Goal: Task Accomplishment & Management: Manage account settings

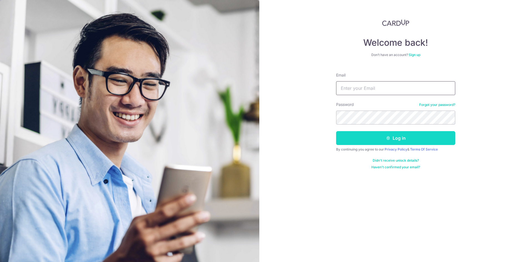
type input "[EMAIL_ADDRESS][DOMAIN_NAME]"
click at [392, 141] on button "Log in" at bounding box center [395, 138] width 119 height 14
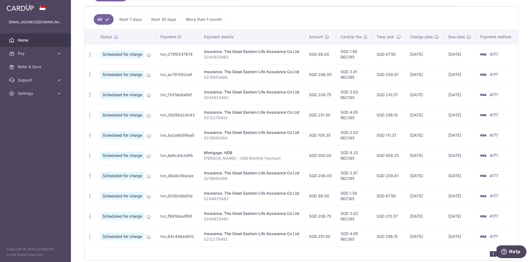
scroll to position [167, 0]
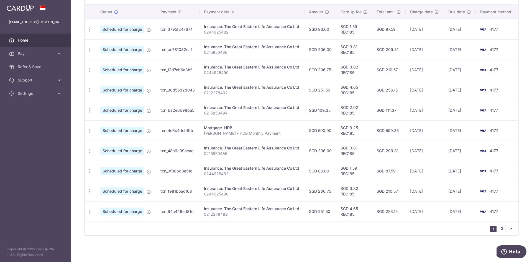
click at [499, 226] on link "2" at bounding box center [502, 228] width 7 height 7
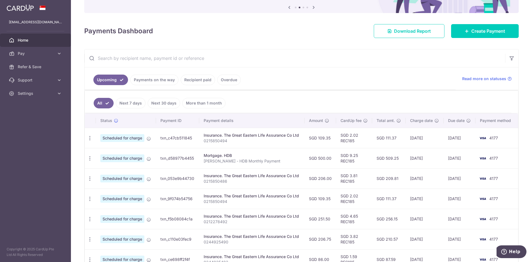
scroll to position [139, 0]
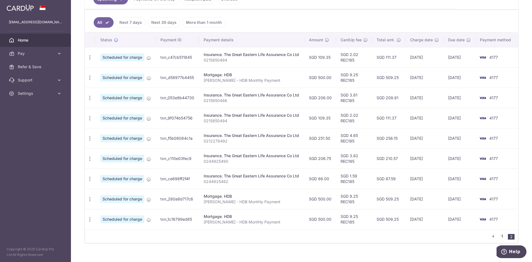
click at [500, 236] on link "1" at bounding box center [502, 236] width 7 height 7
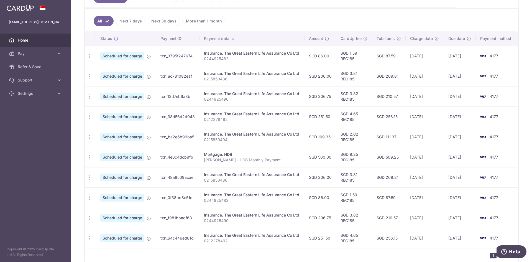
scroll to position [167, 0]
